Goal: Browse casually

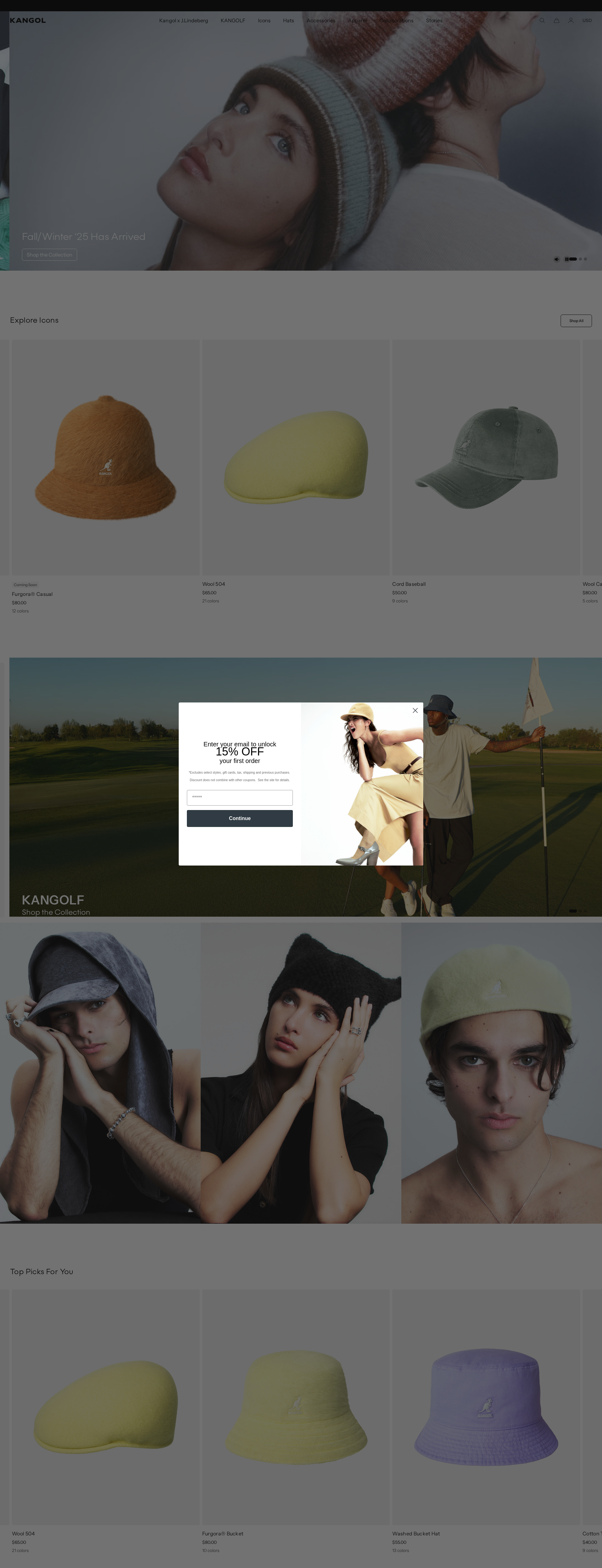
scroll to position [0, 129]
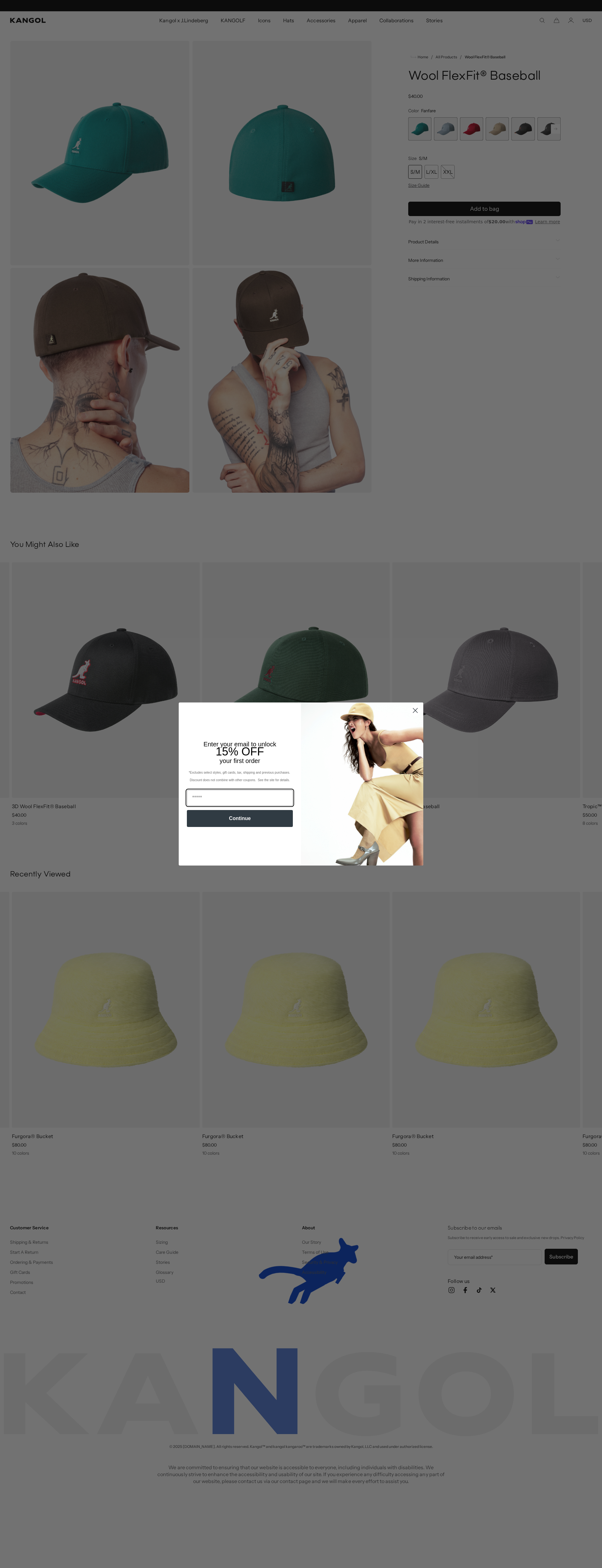
scroll to position [0, 129]
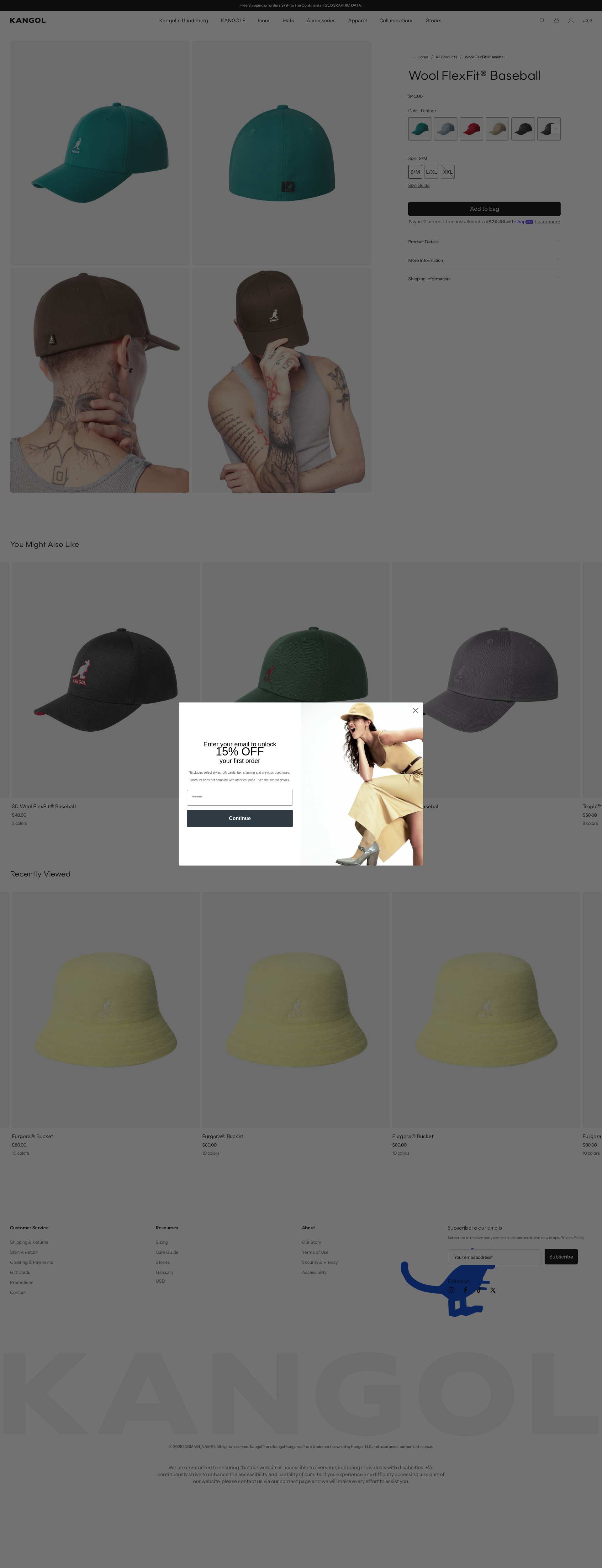
scroll to position [0, 129]
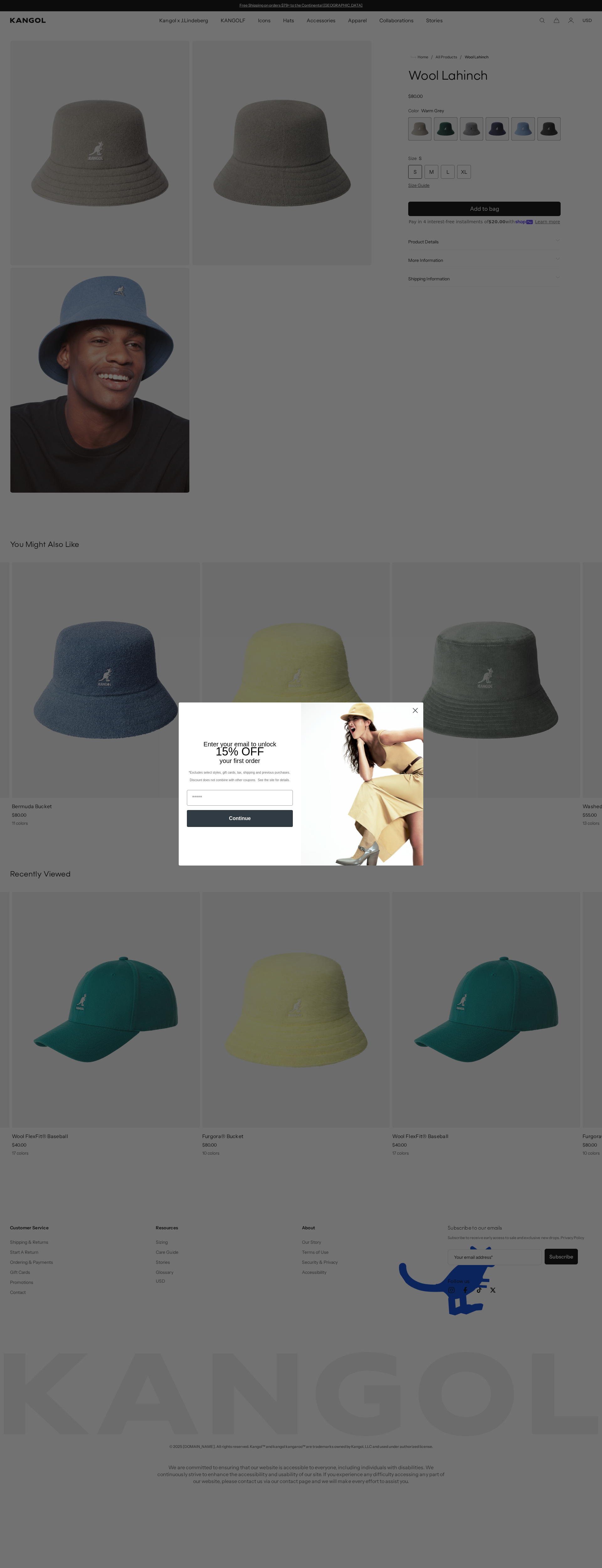
scroll to position [0, 129]
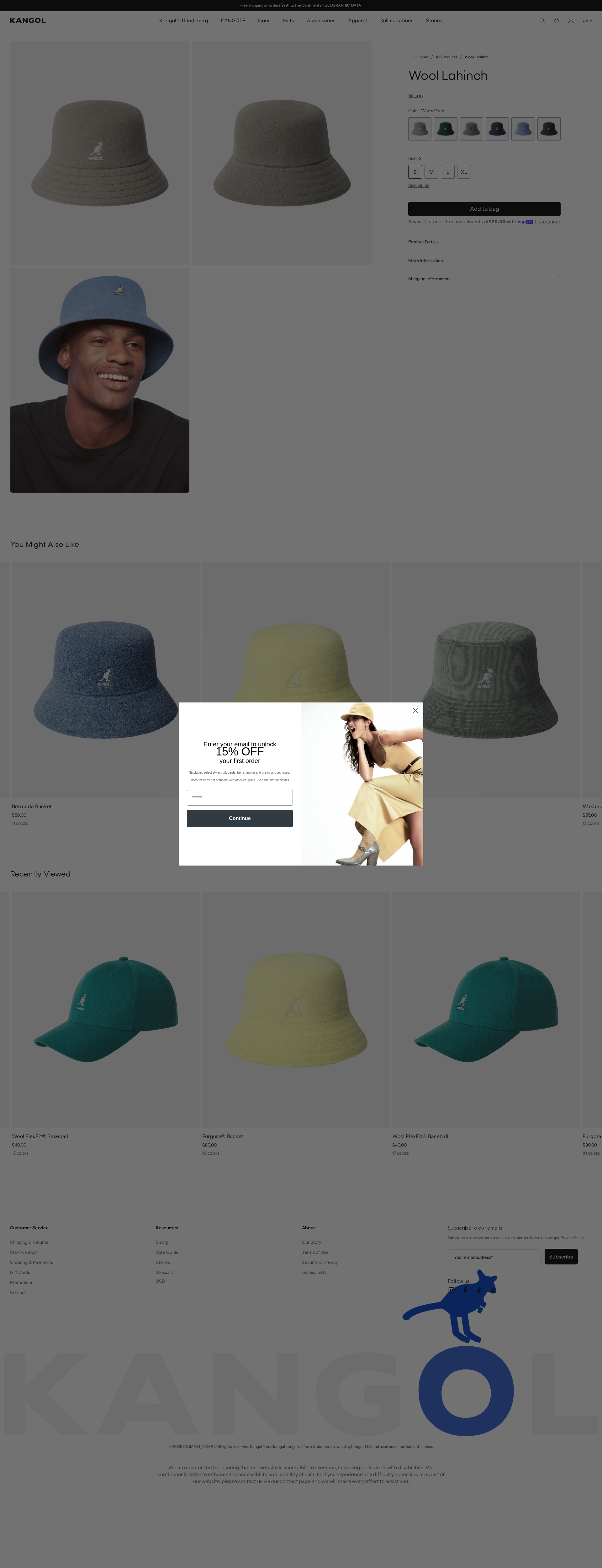
scroll to position [0, 129]
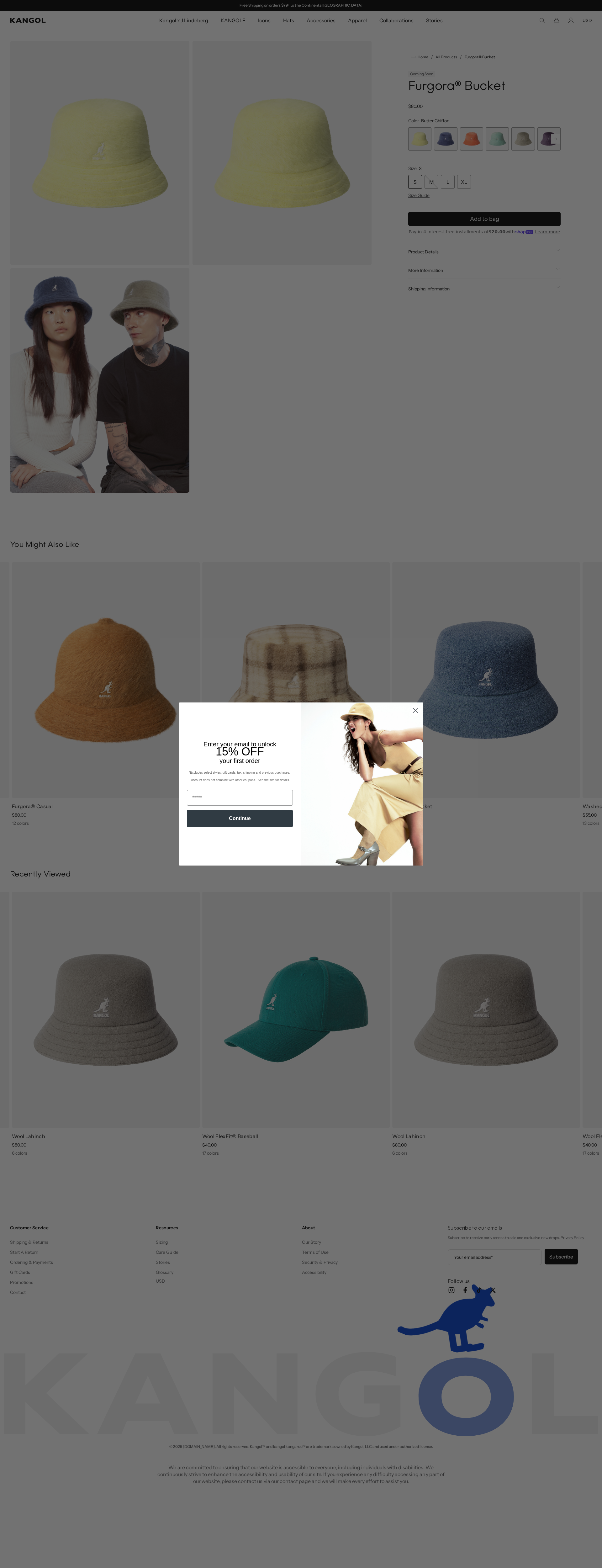
scroll to position [0, 129]
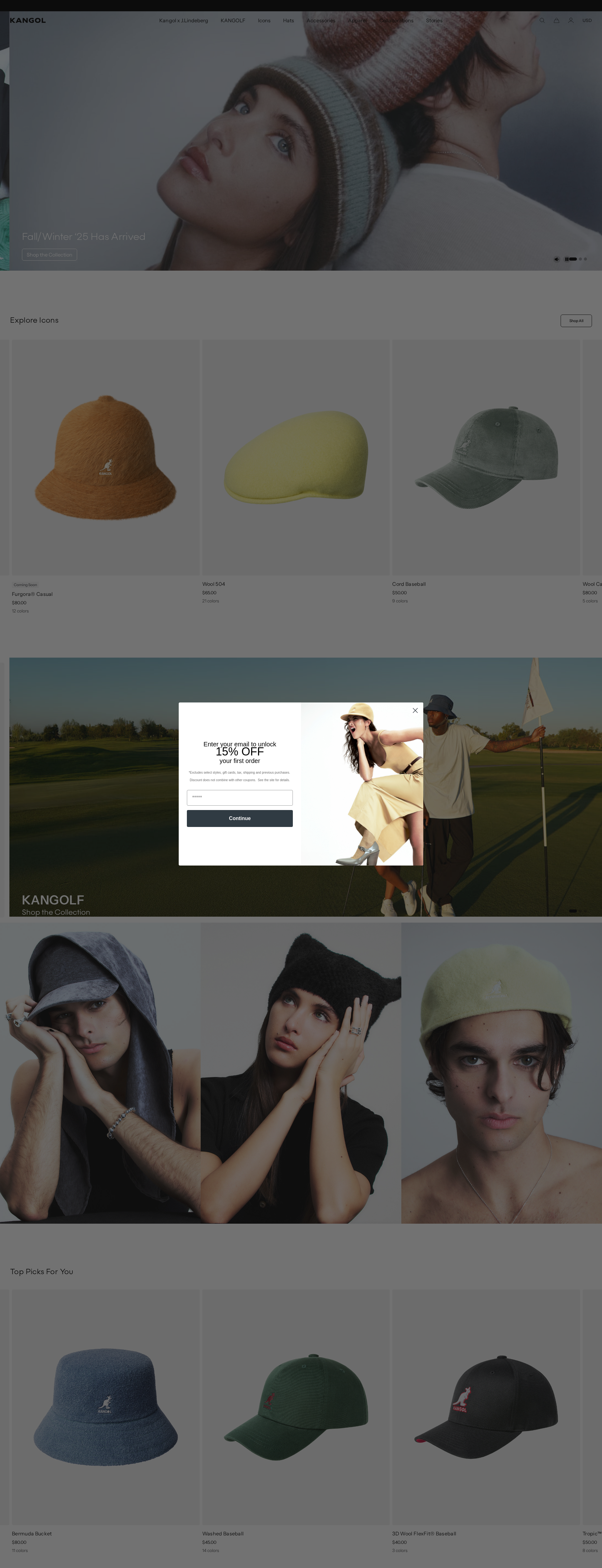
scroll to position [0, 129]
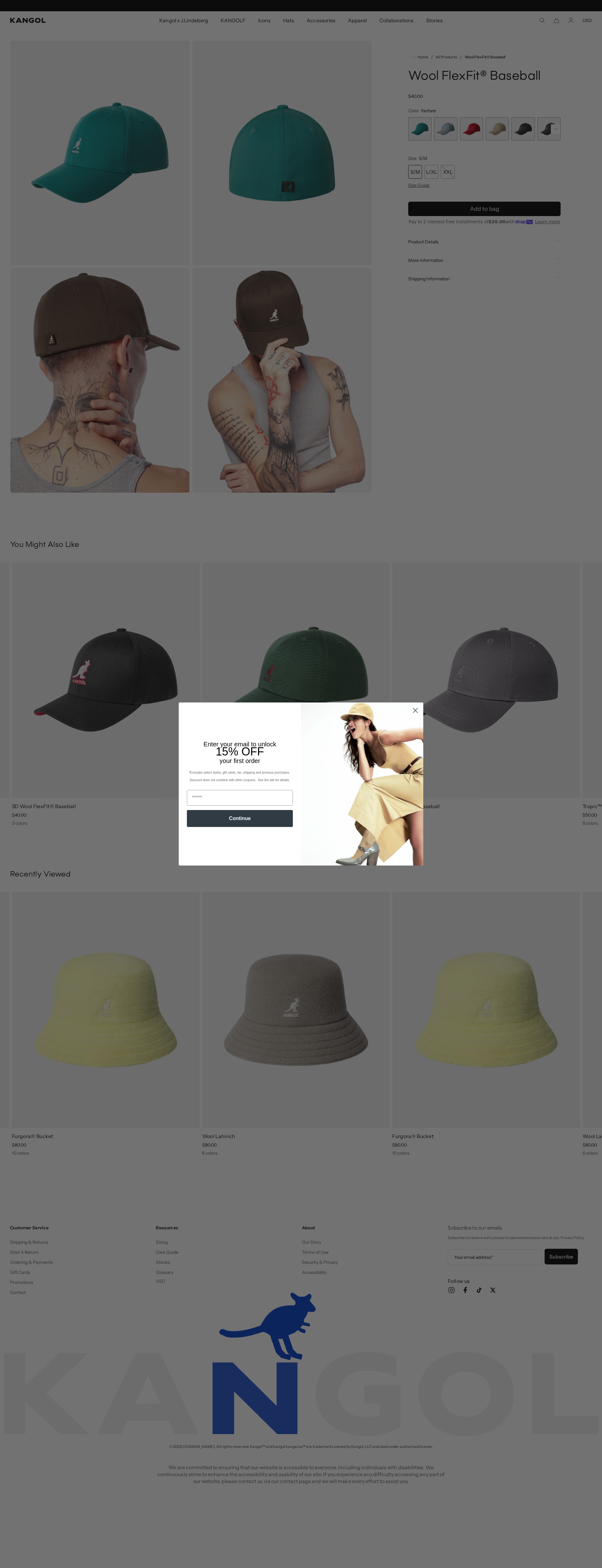
scroll to position [0, 129]
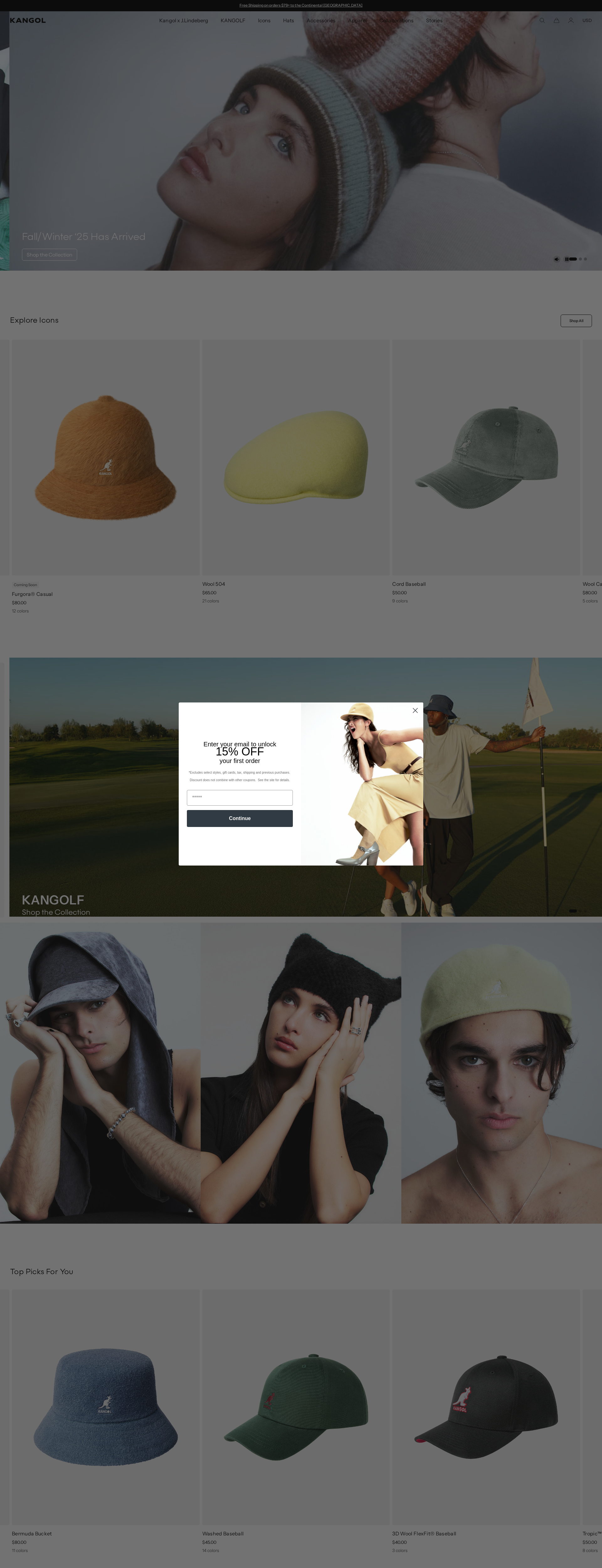
scroll to position [0, 129]
